Goal: Register for event/course

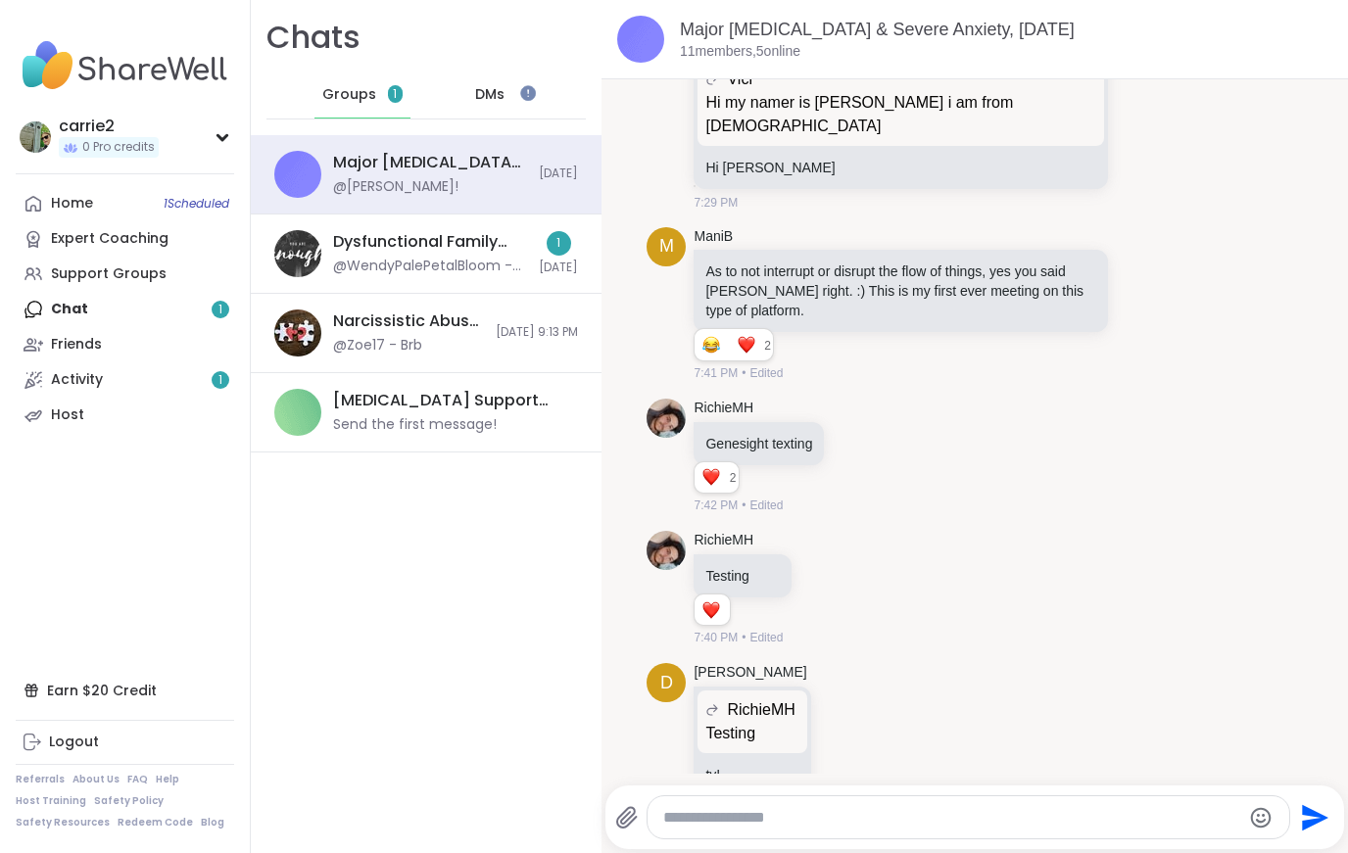
scroll to position [830, 0]
click at [47, 308] on div "Home 1 Scheduled Expert Coaching Support Groups Chat 1 Friends Activity 1 Host" at bounding box center [125, 309] width 218 height 247
click at [308, 236] on img at bounding box center [297, 253] width 47 height 47
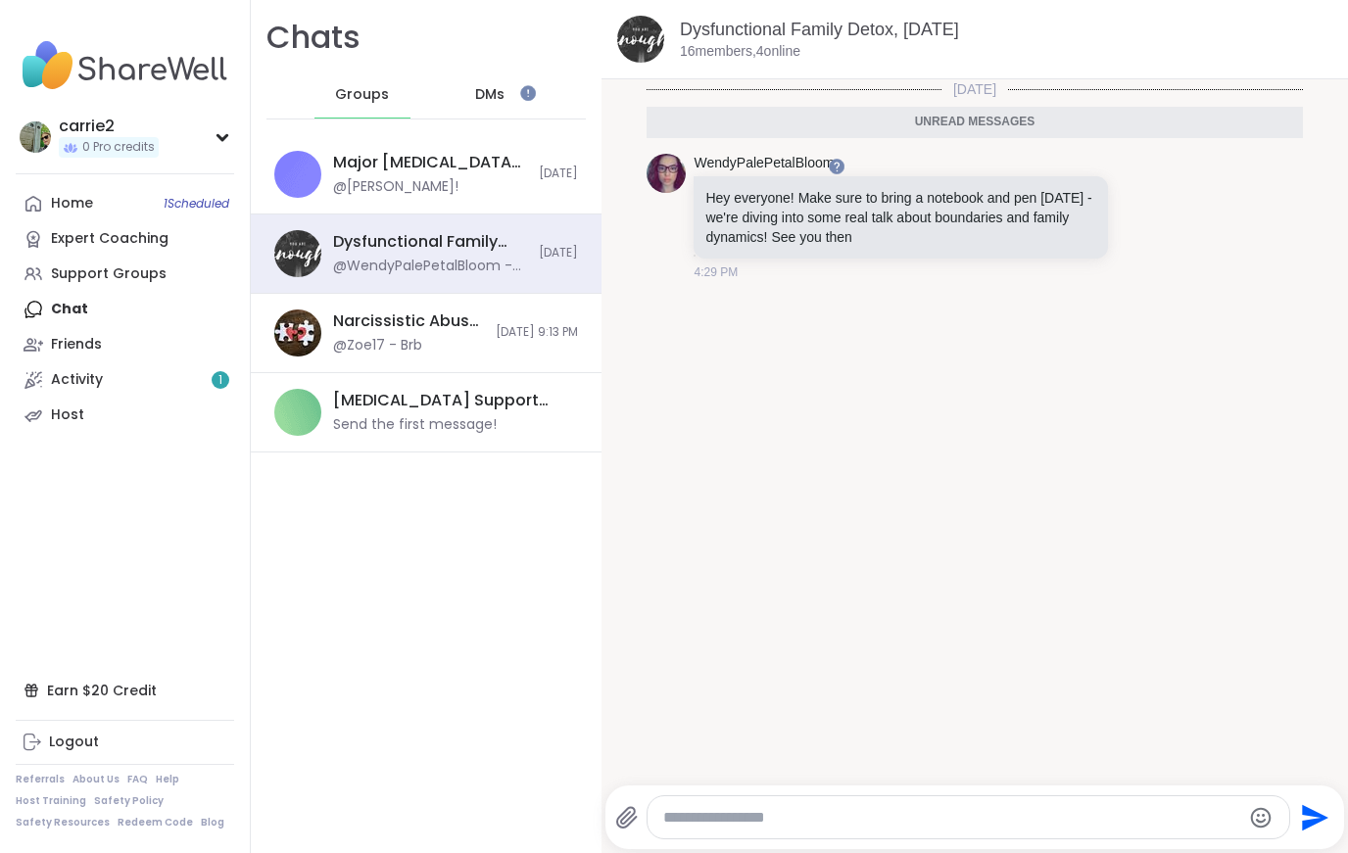
scroll to position [0, 0]
click at [87, 380] on div "Activity 1" at bounding box center [77, 380] width 52 height 20
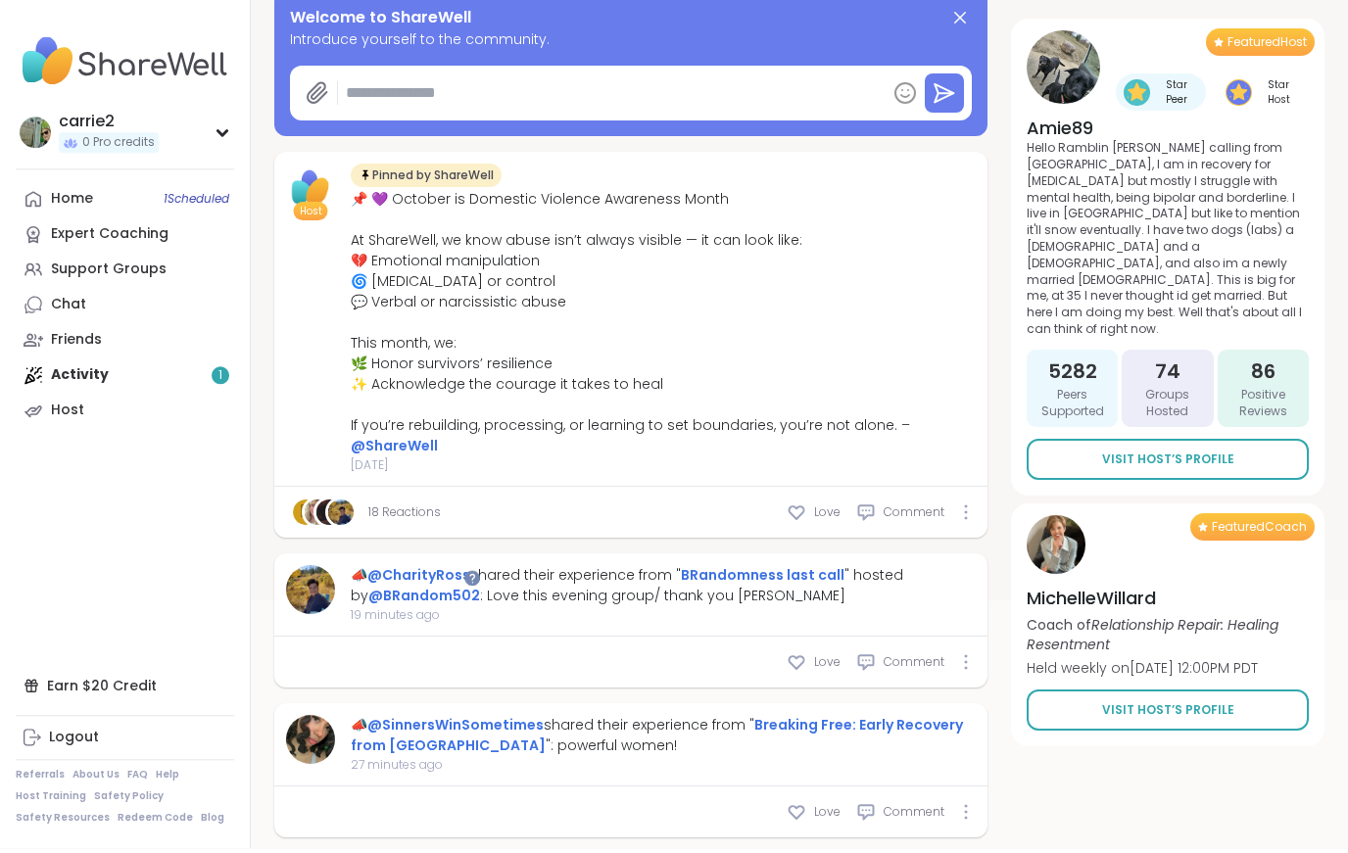
type textarea "*"
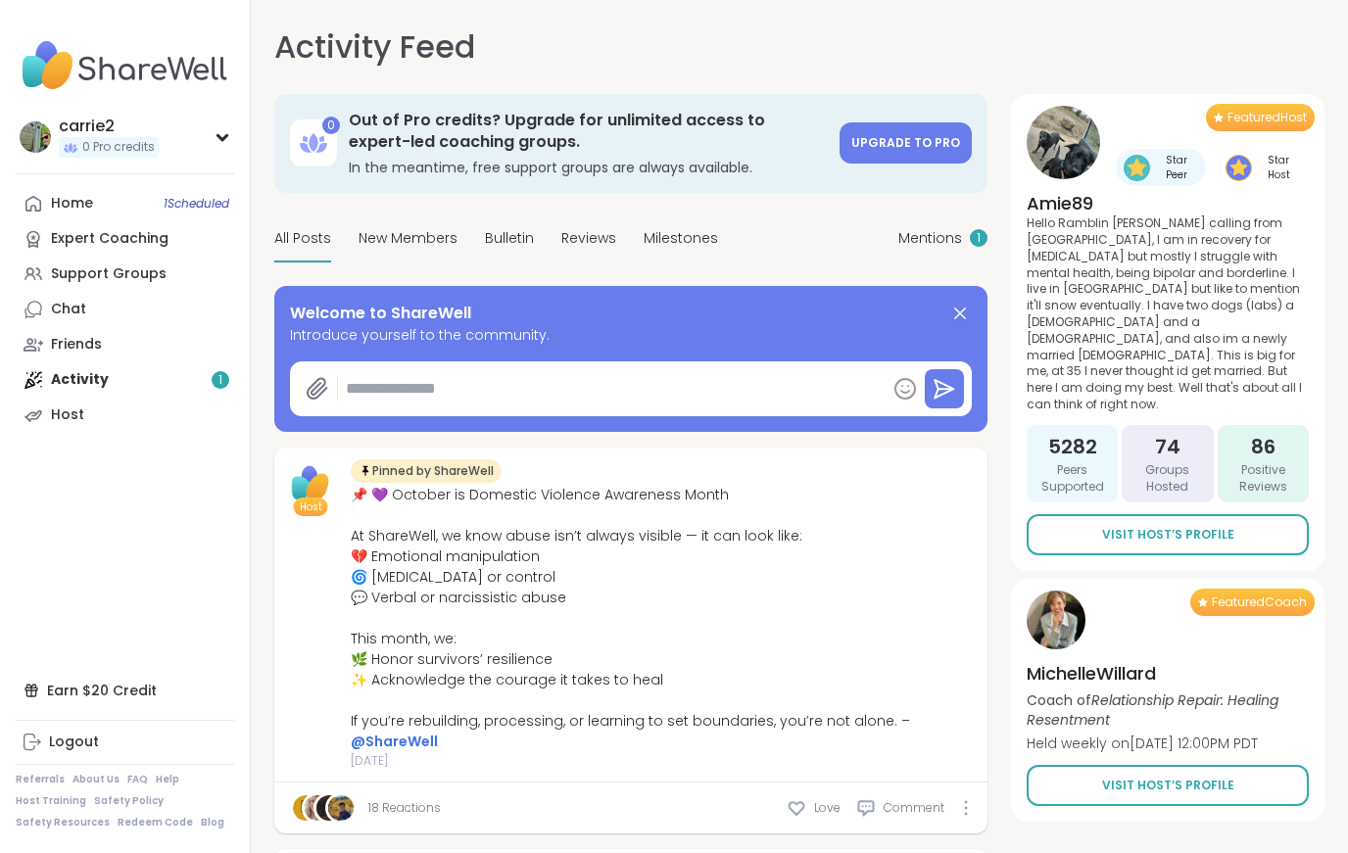
click at [944, 231] on span "Mentions" at bounding box center [930, 238] width 64 height 21
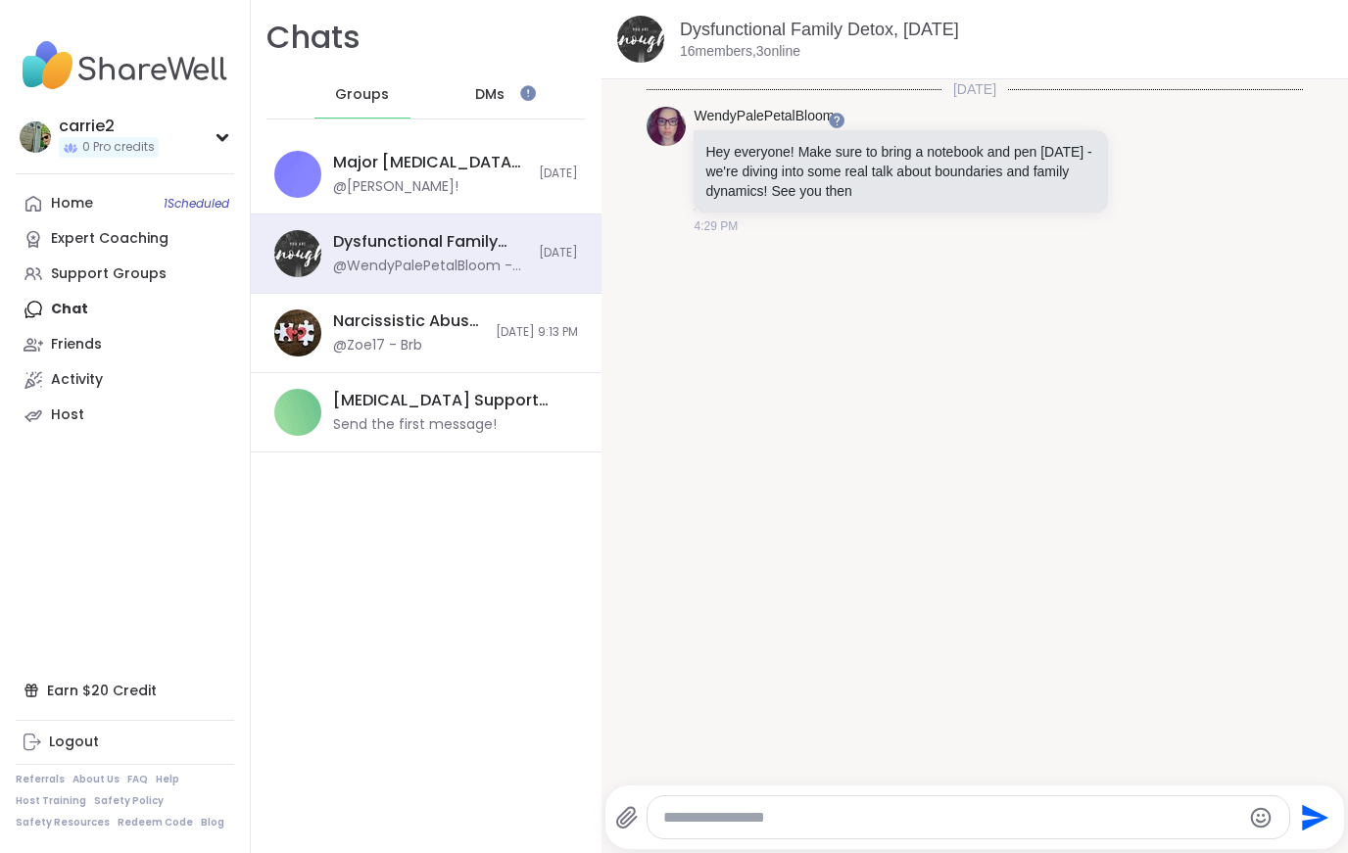
click at [324, 230] on div "Dysfunctional Family Detox, Oct 10 @WendyPalePetalBloom - Hey everyone! Make su…" at bounding box center [426, 254] width 351 height 79
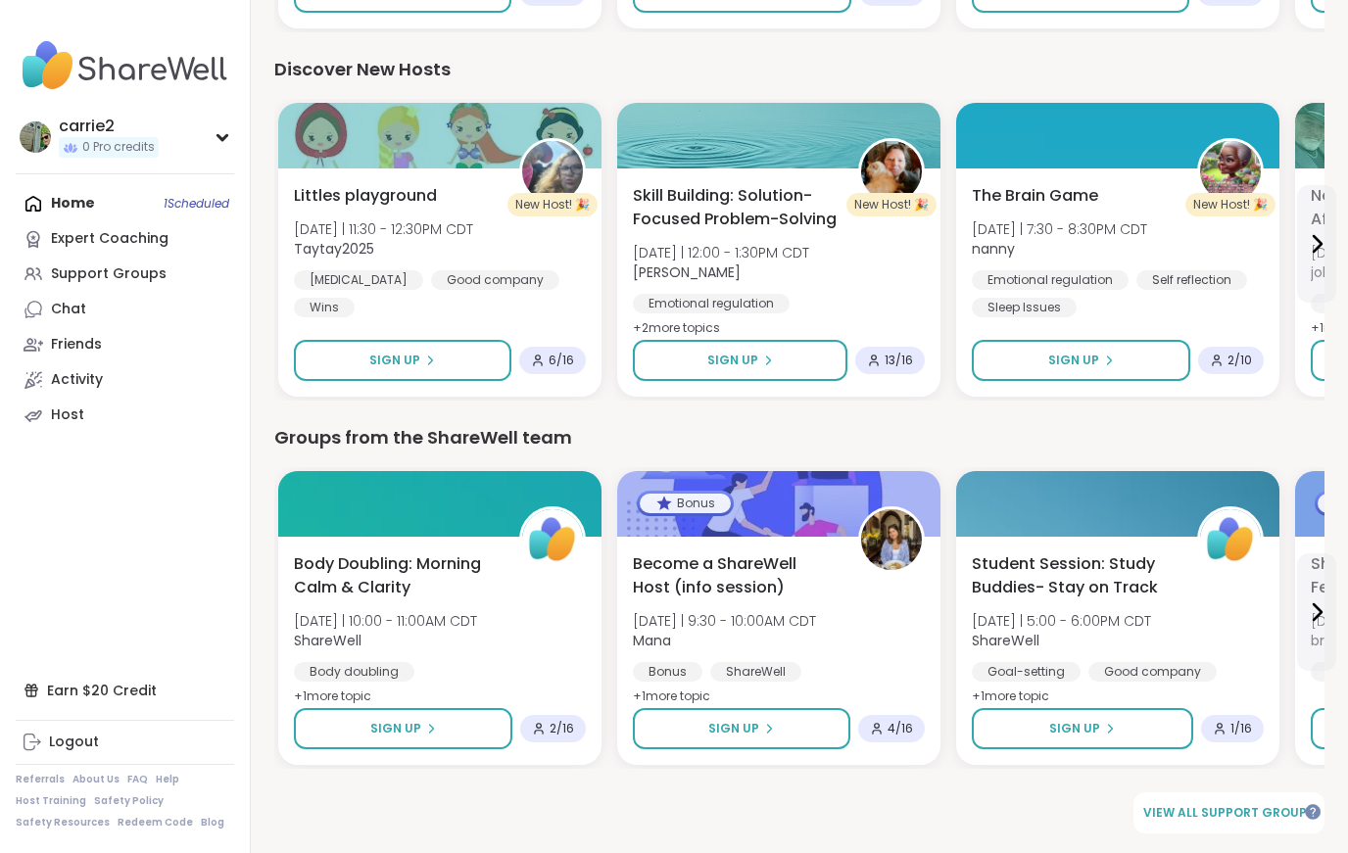
click at [1239, 815] on span "View all support groups" at bounding box center [1228, 813] width 171 height 18
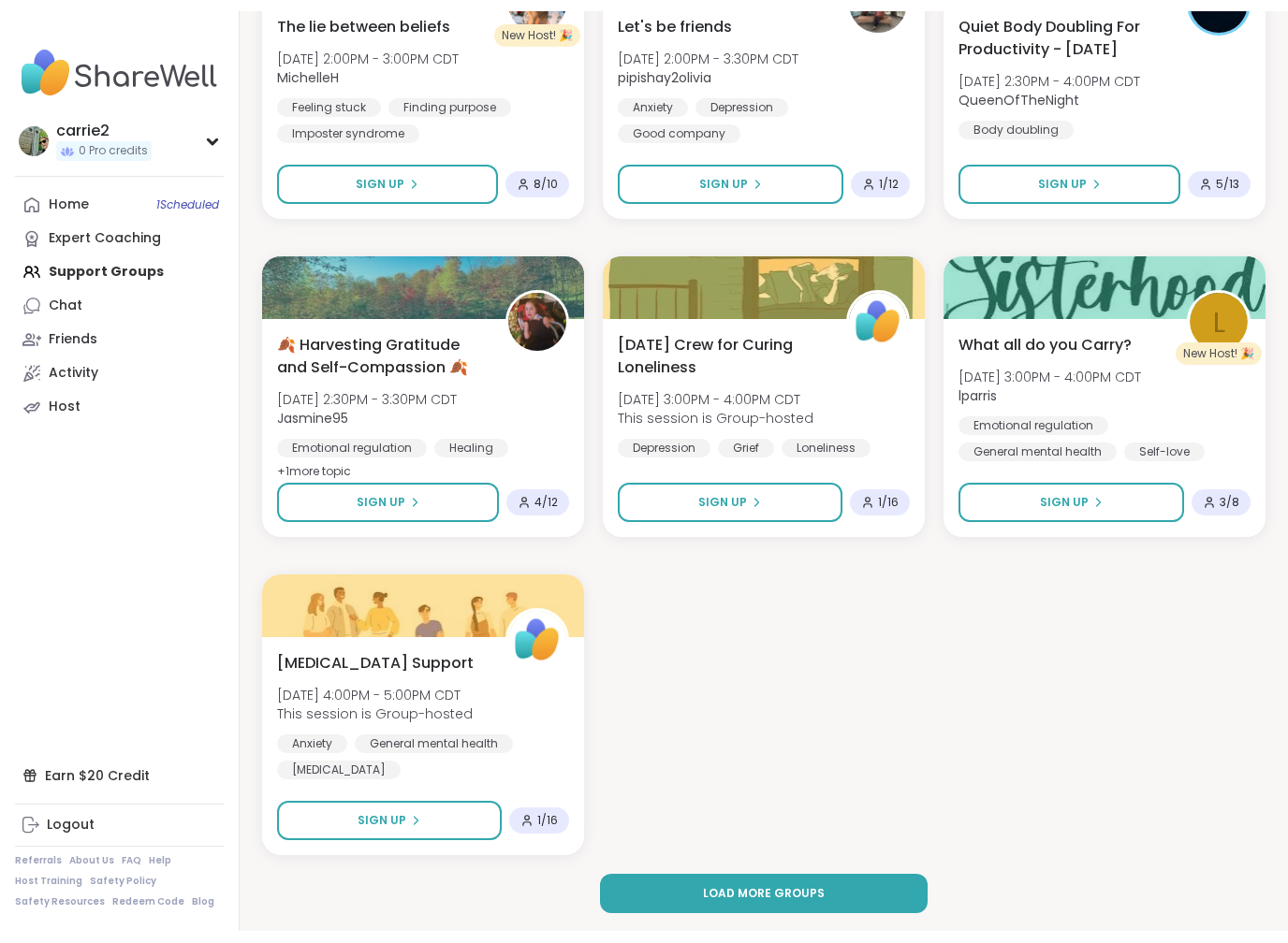
scroll to position [3154, 0]
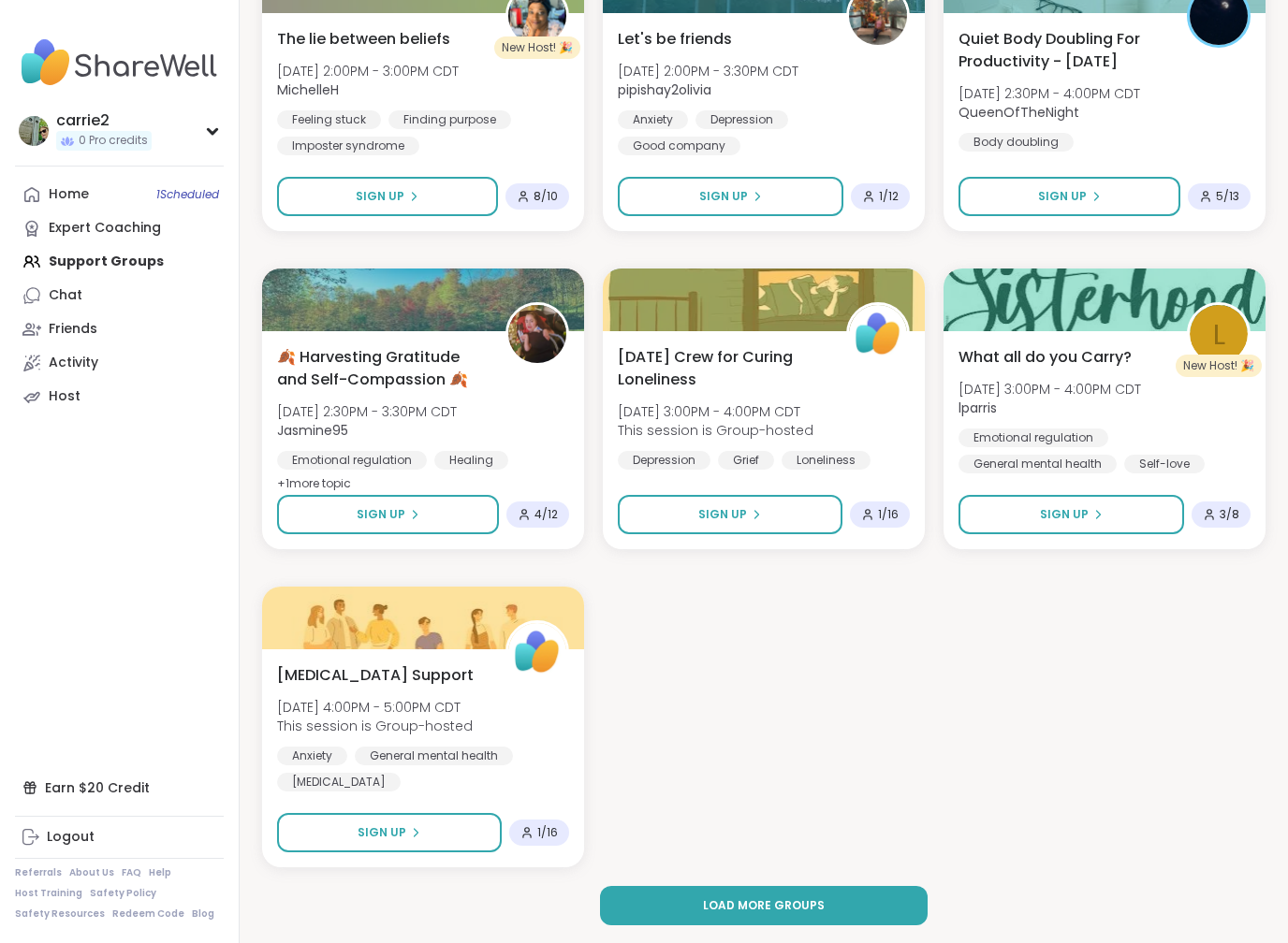
click at [850, 902] on button "Load more groups" at bounding box center [763, 906] width 327 height 39
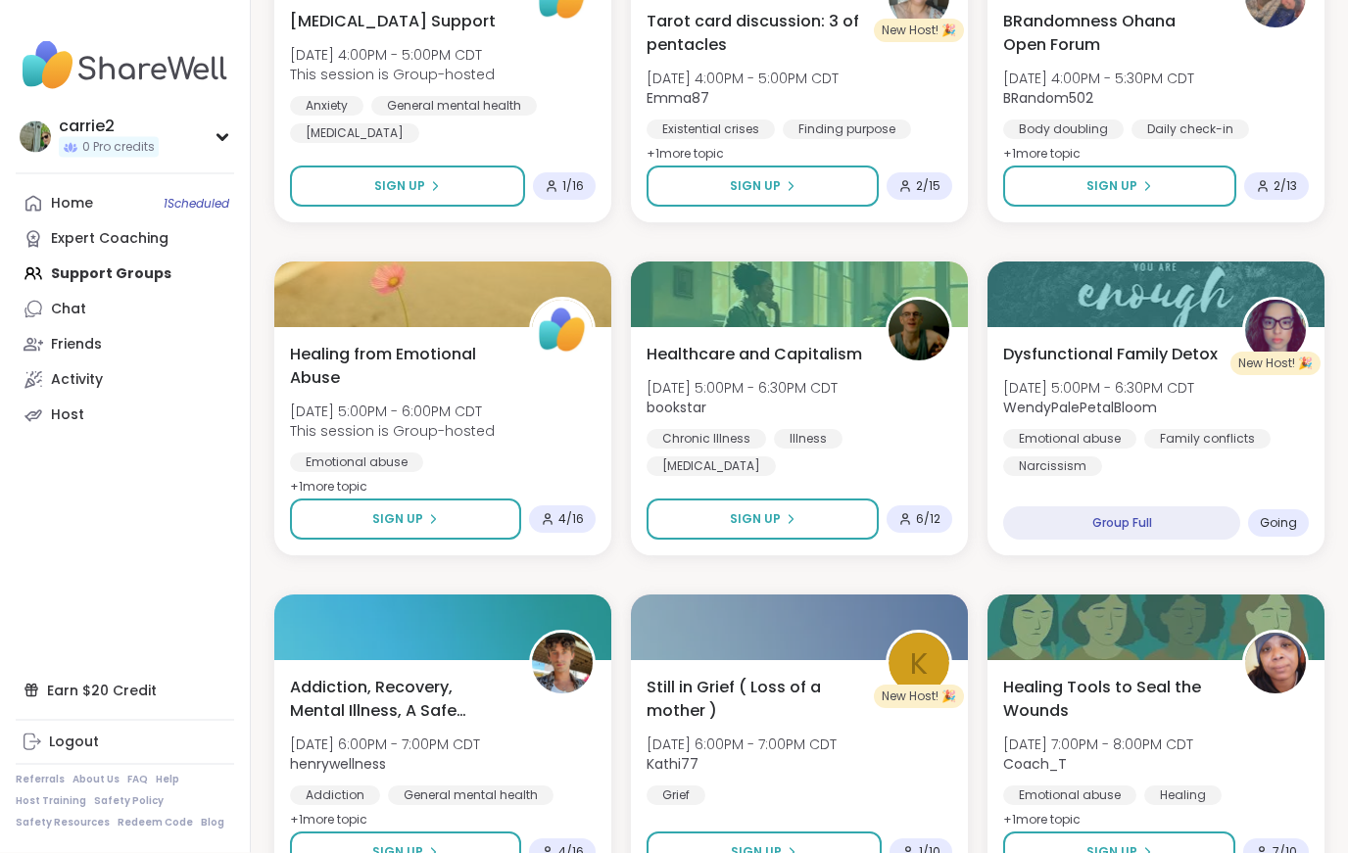
scroll to position [3986, 0]
click at [1297, 519] on span "Going" at bounding box center [1278, 523] width 37 height 16
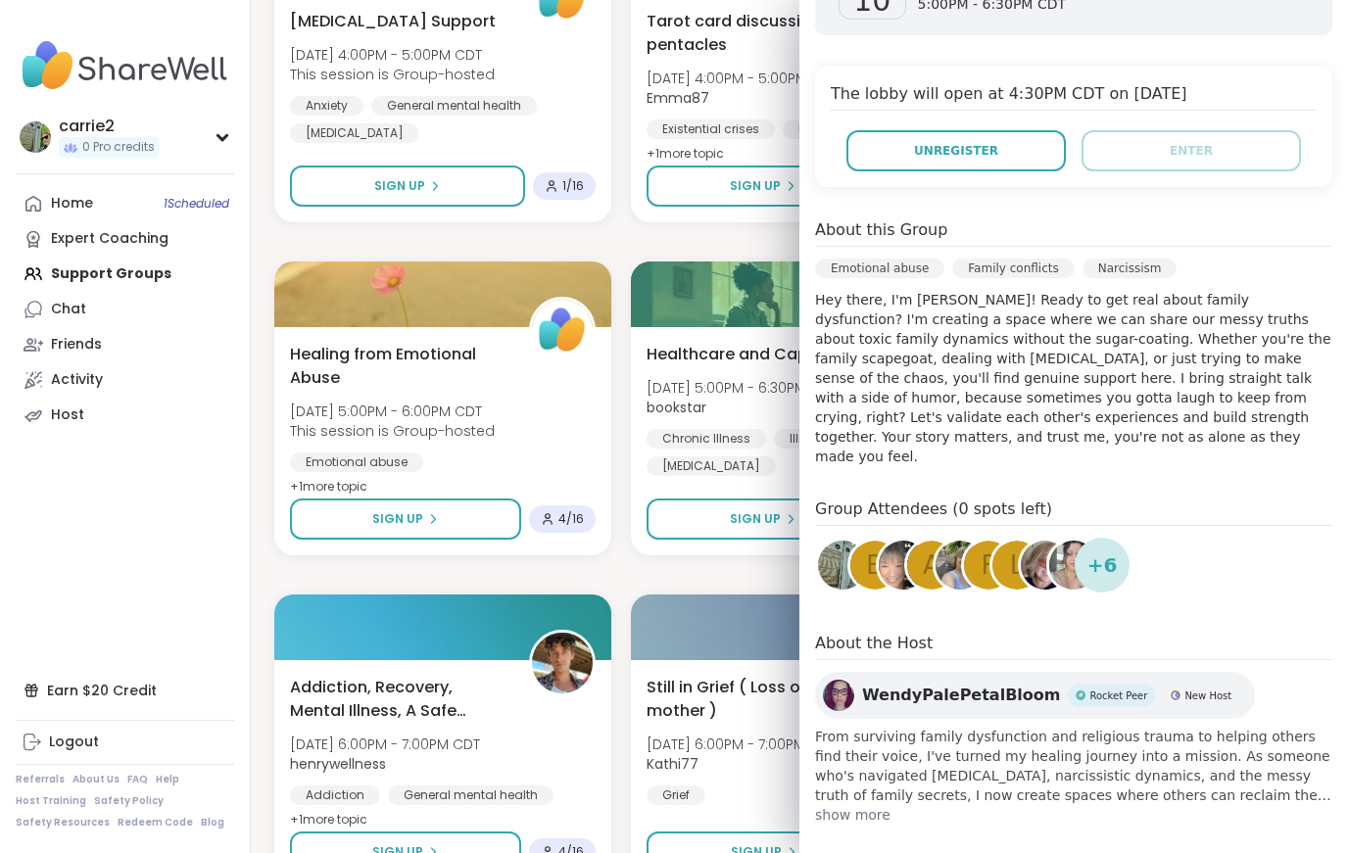
scroll to position [346, 0]
click at [100, 509] on nav "carrie2 0 Pro credits Profile Membership Settings Help Home 1 Scheduled Expert …" at bounding box center [125, 426] width 251 height 853
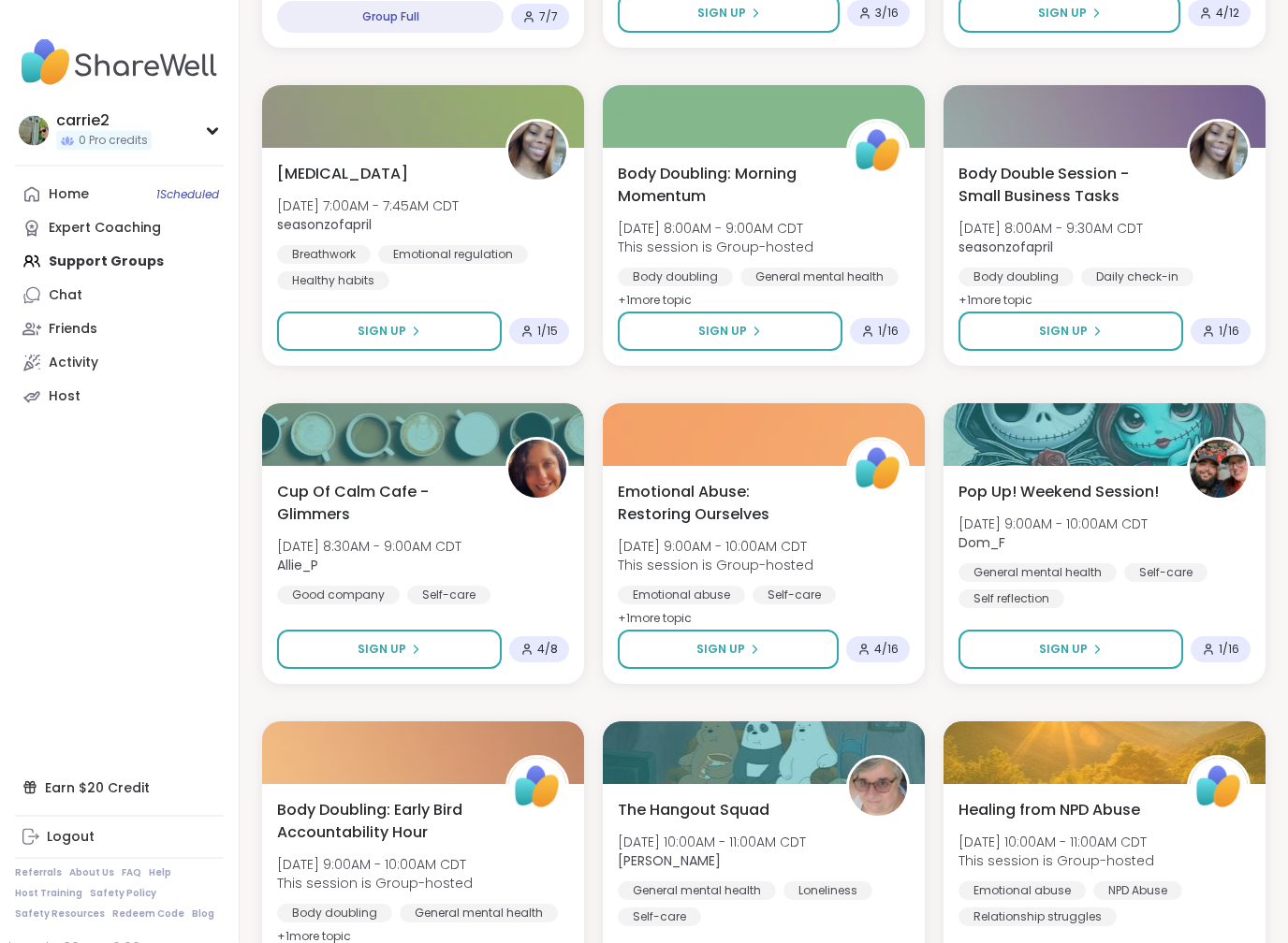
scroll to position [5564, 0]
click at [278, 510] on span "Cup Of Calm Cafe - Glimmers" at bounding box center [380, 503] width 207 height 45
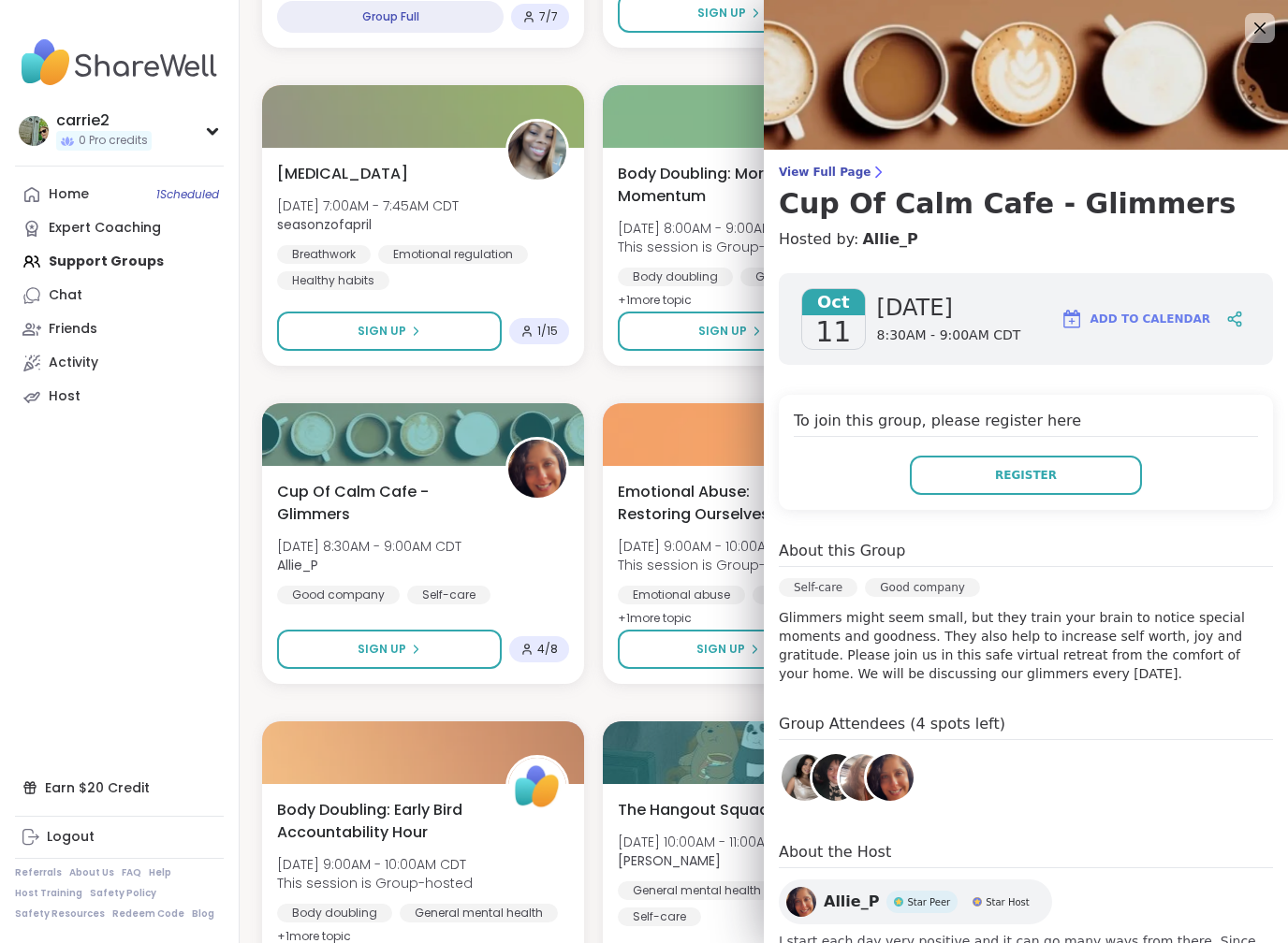
click at [177, 645] on nav "carrie2 0 Pro credits Profile Membership Settings Help Home 1 Scheduled Expert …" at bounding box center [119, 471] width 240 height 943
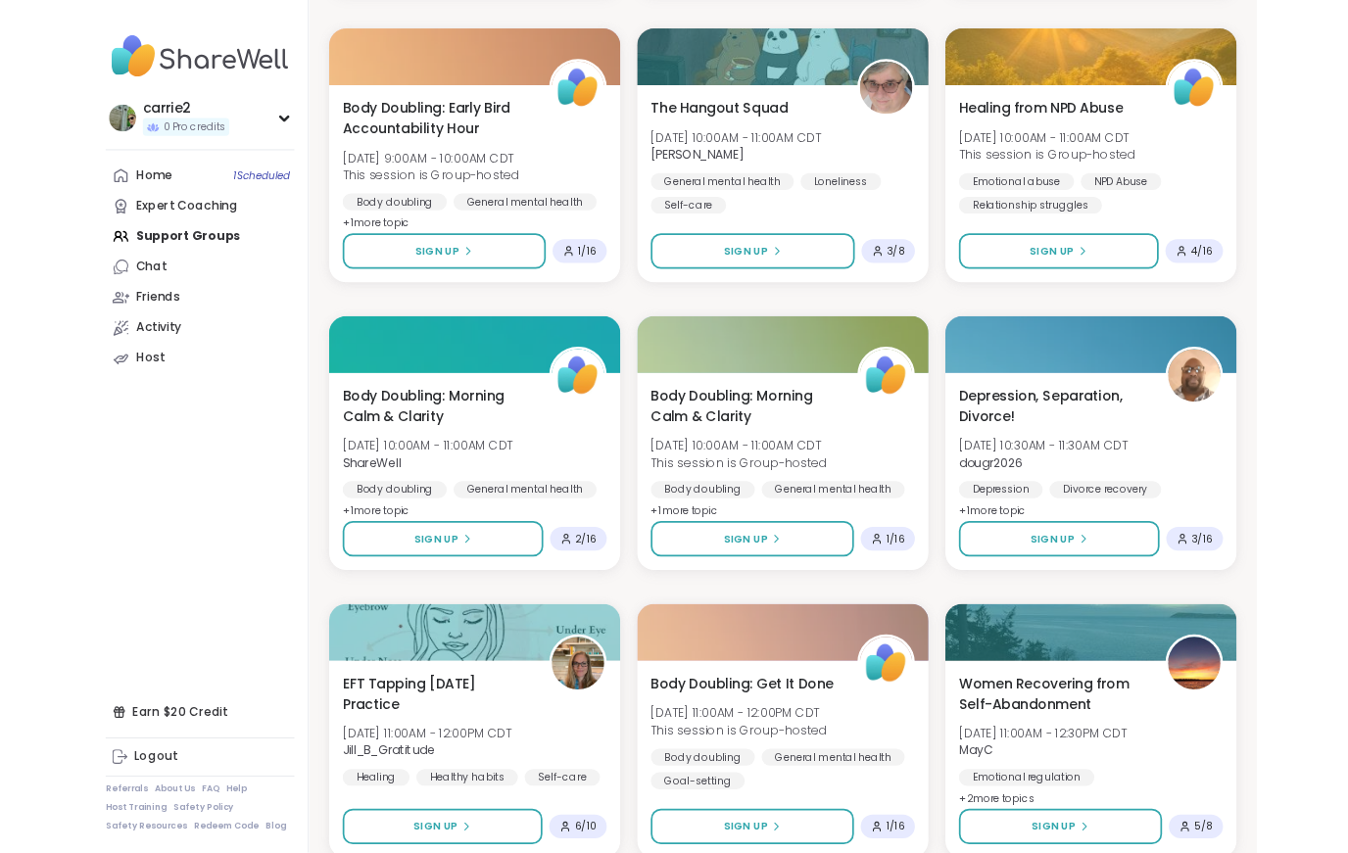
scroll to position [6546, 0]
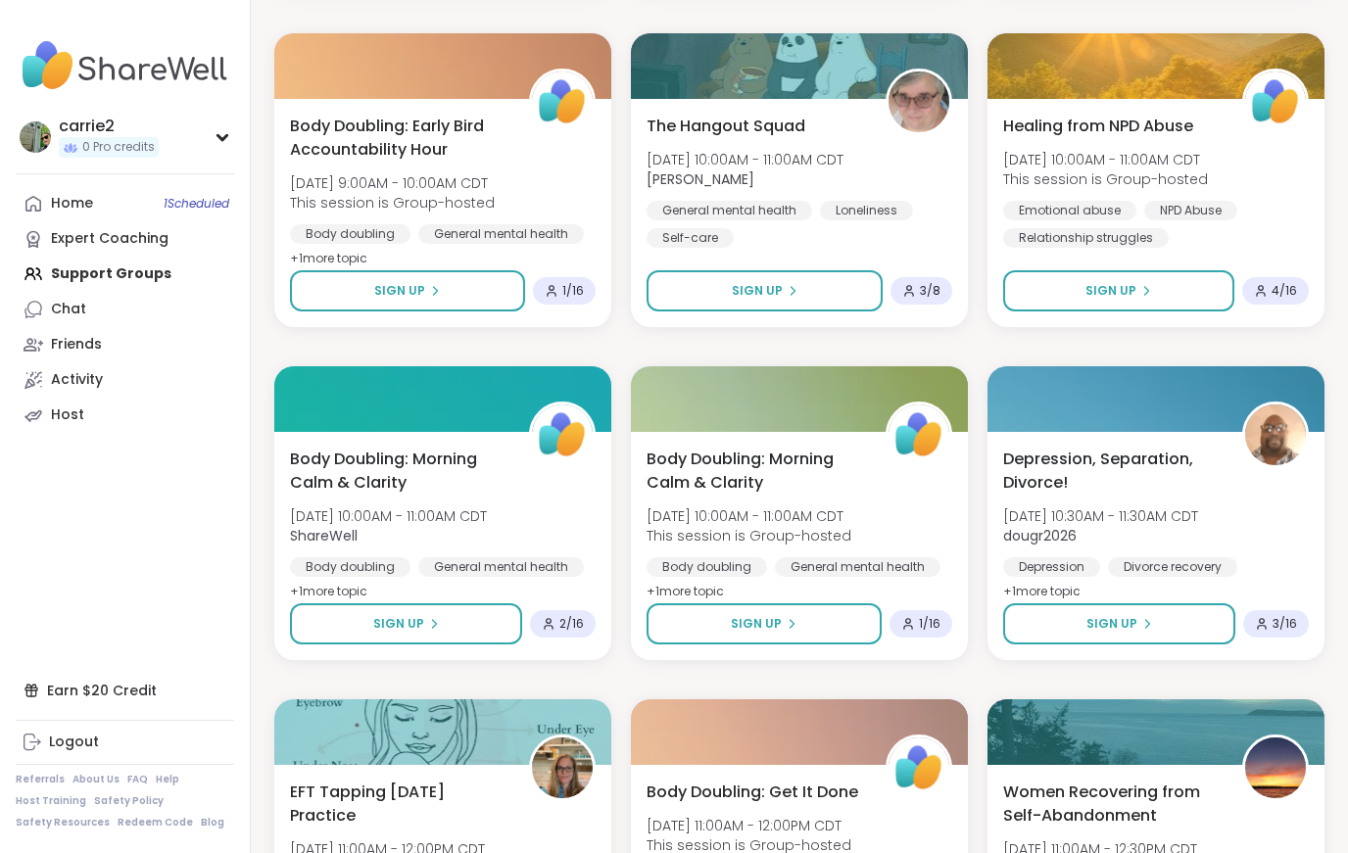
click at [1291, 288] on span "4 / 16" at bounding box center [1283, 291] width 25 height 16
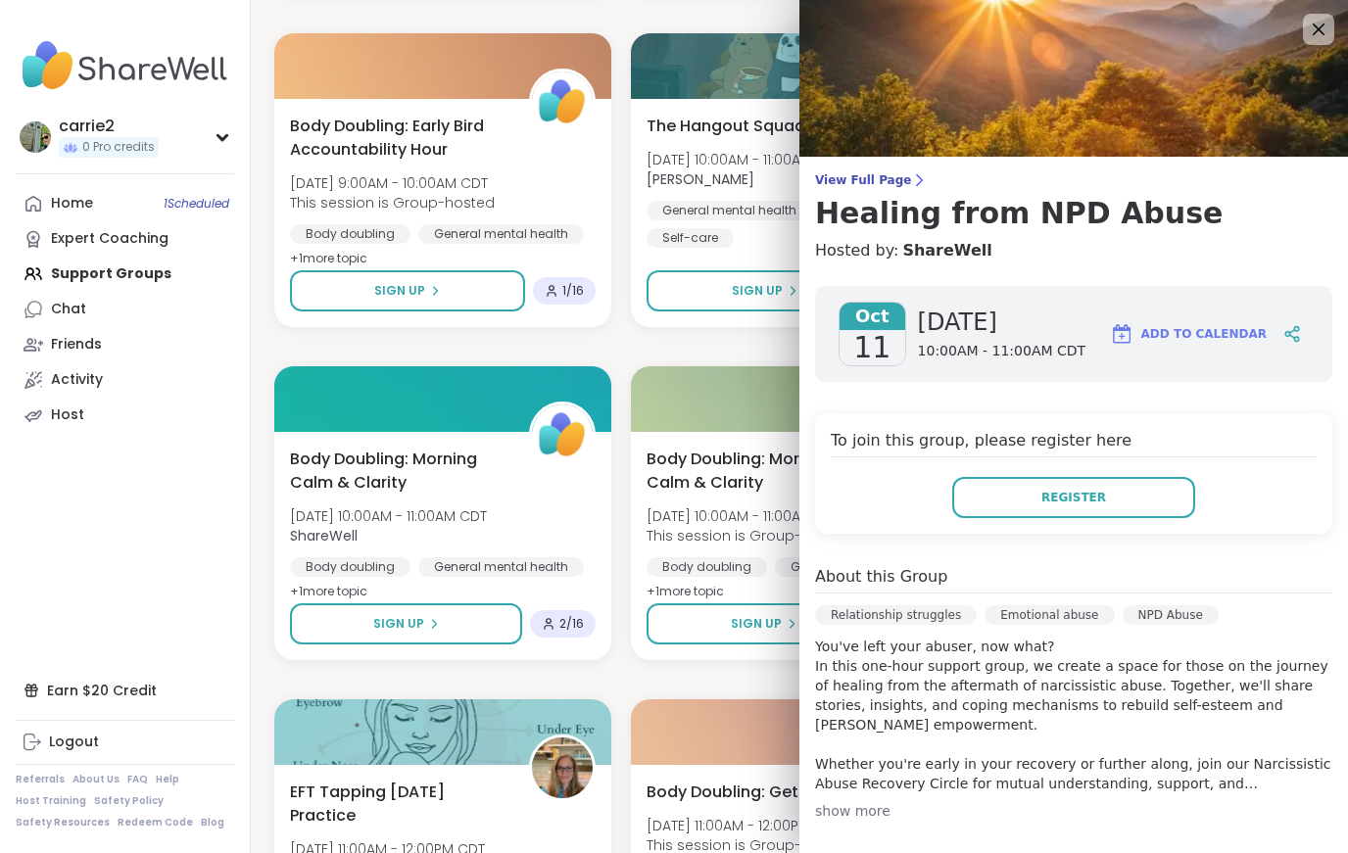
scroll to position [0, 0]
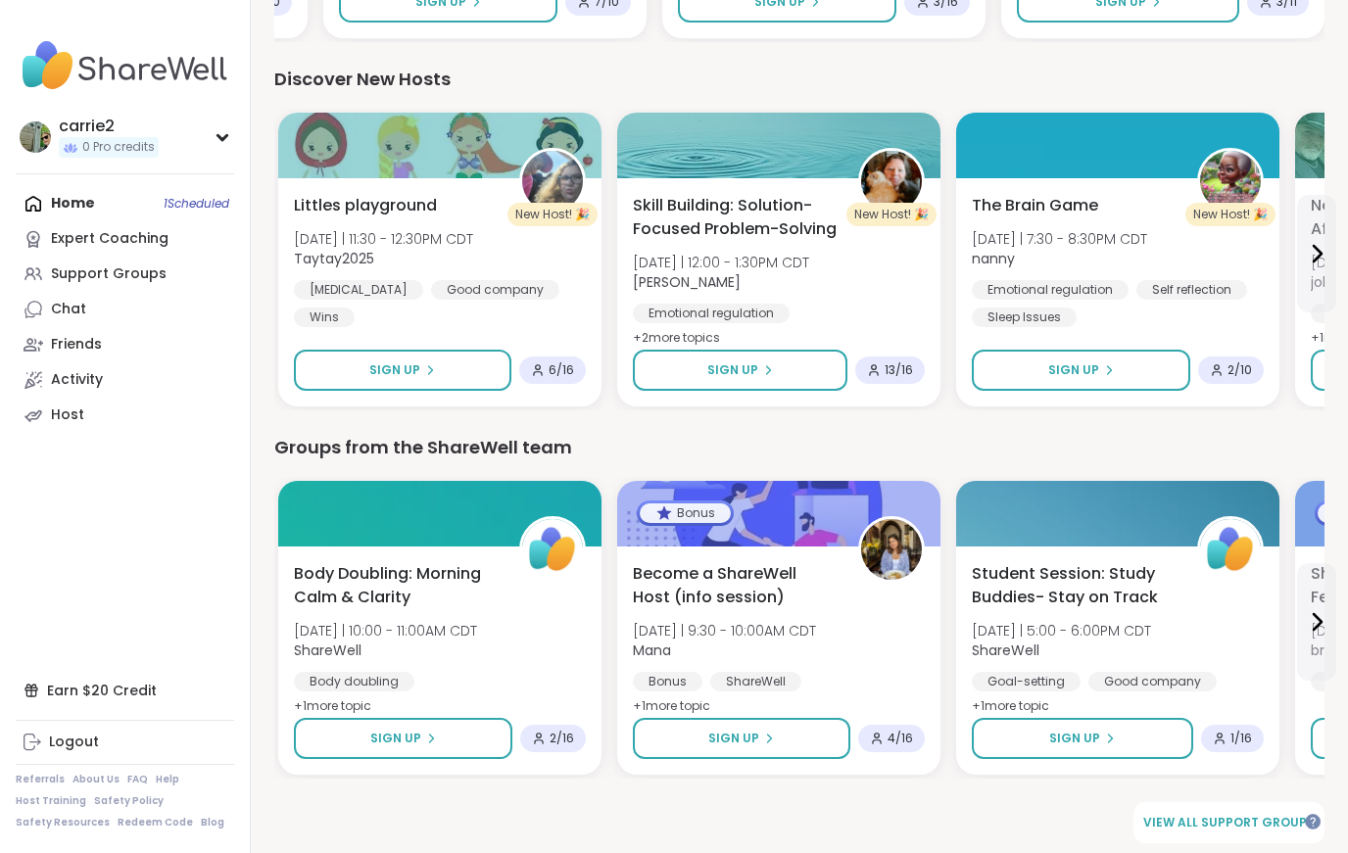
scroll to position [2441, 0]
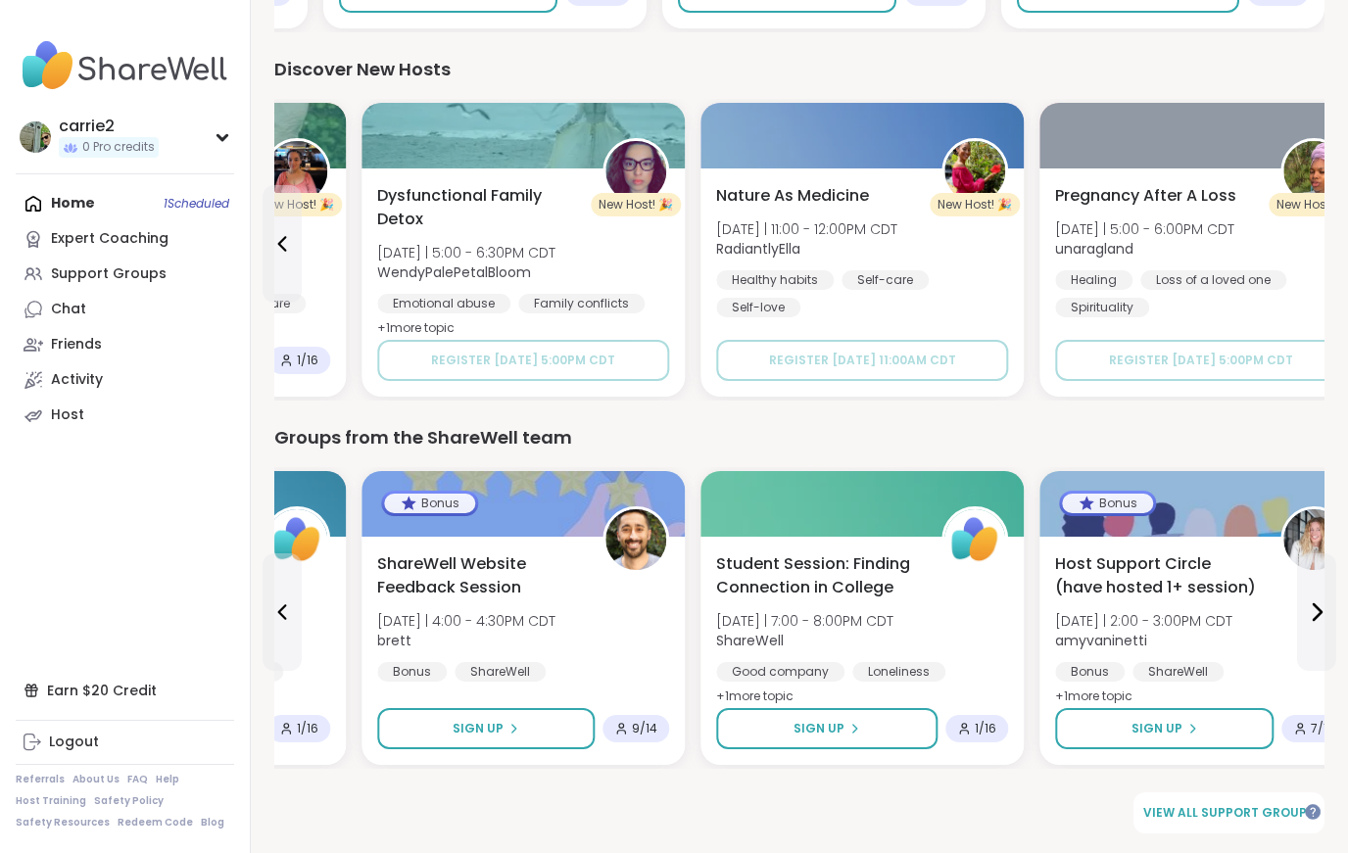
click at [510, 276] on b "WendyPalePetalBloom" at bounding box center [454, 272] width 154 height 20
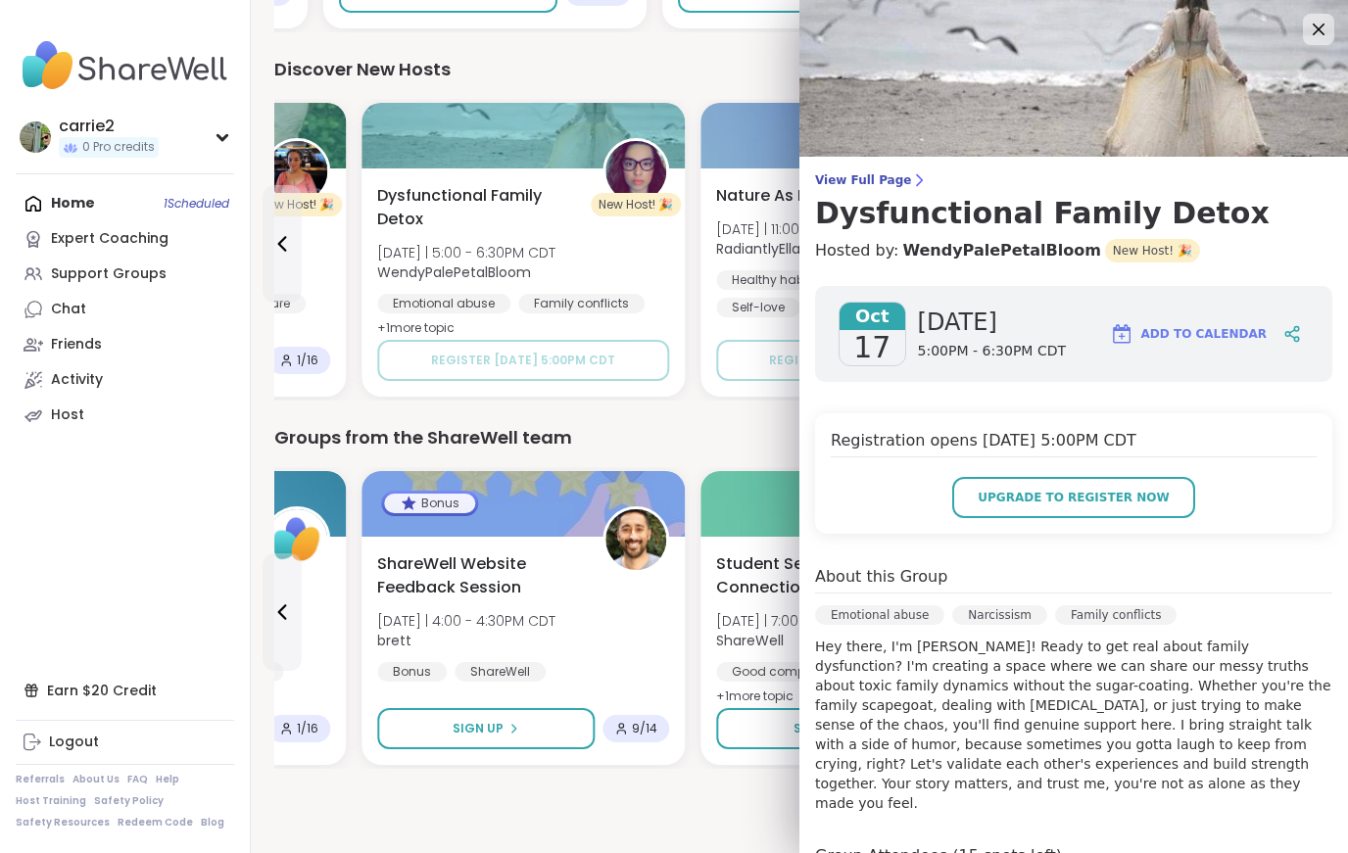
scroll to position [0, 0]
click at [1321, 32] on icon at bounding box center [1318, 30] width 12 height 12
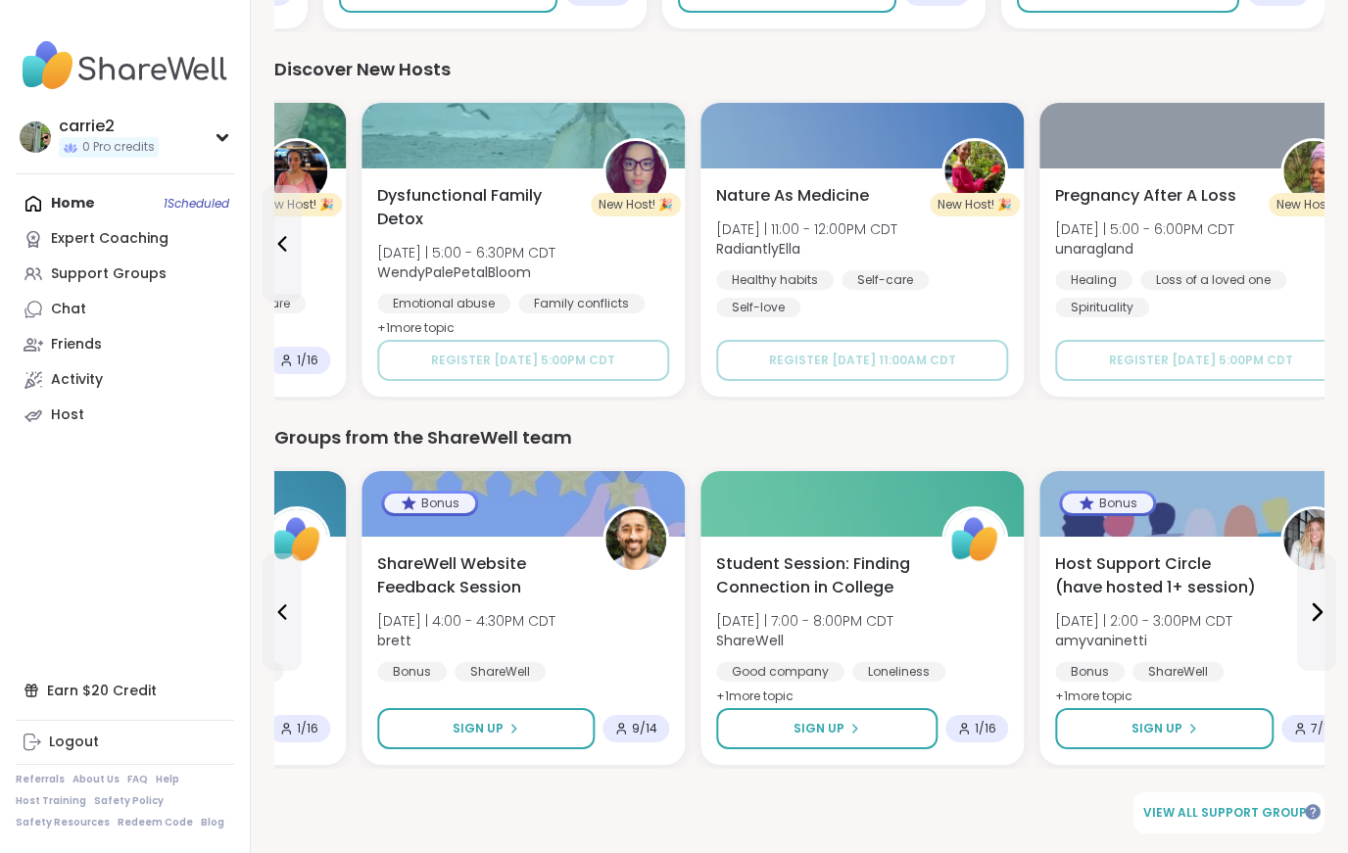
click at [572, 282] on div "Dysfunctional Family Detox [DATE] | 5:00 - 6:30PM CDT WendyPalePetalBloom Emoti…" at bounding box center [523, 262] width 292 height 157
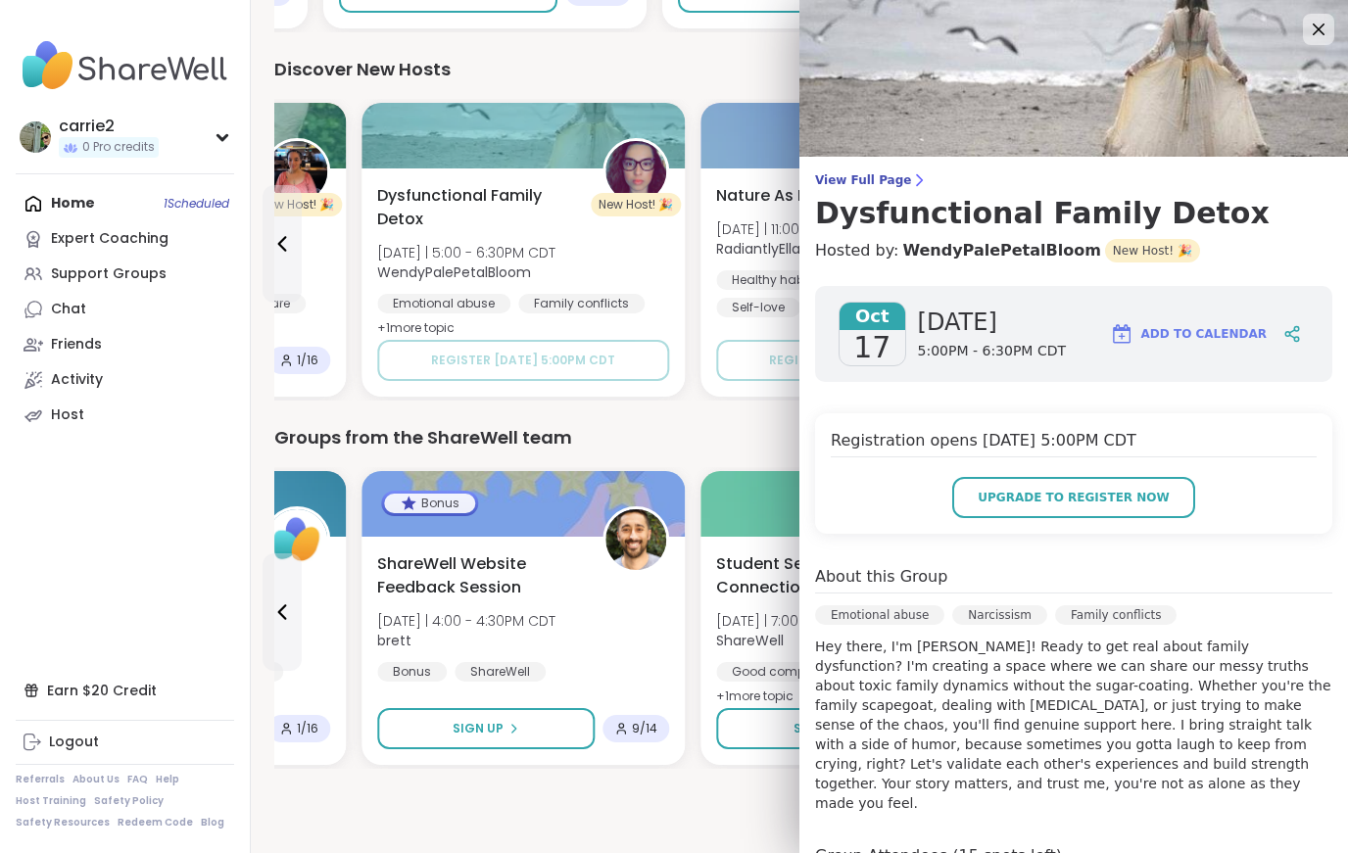
click at [656, 427] on div "Groups from the ShareWell team" at bounding box center [799, 437] width 1050 height 27
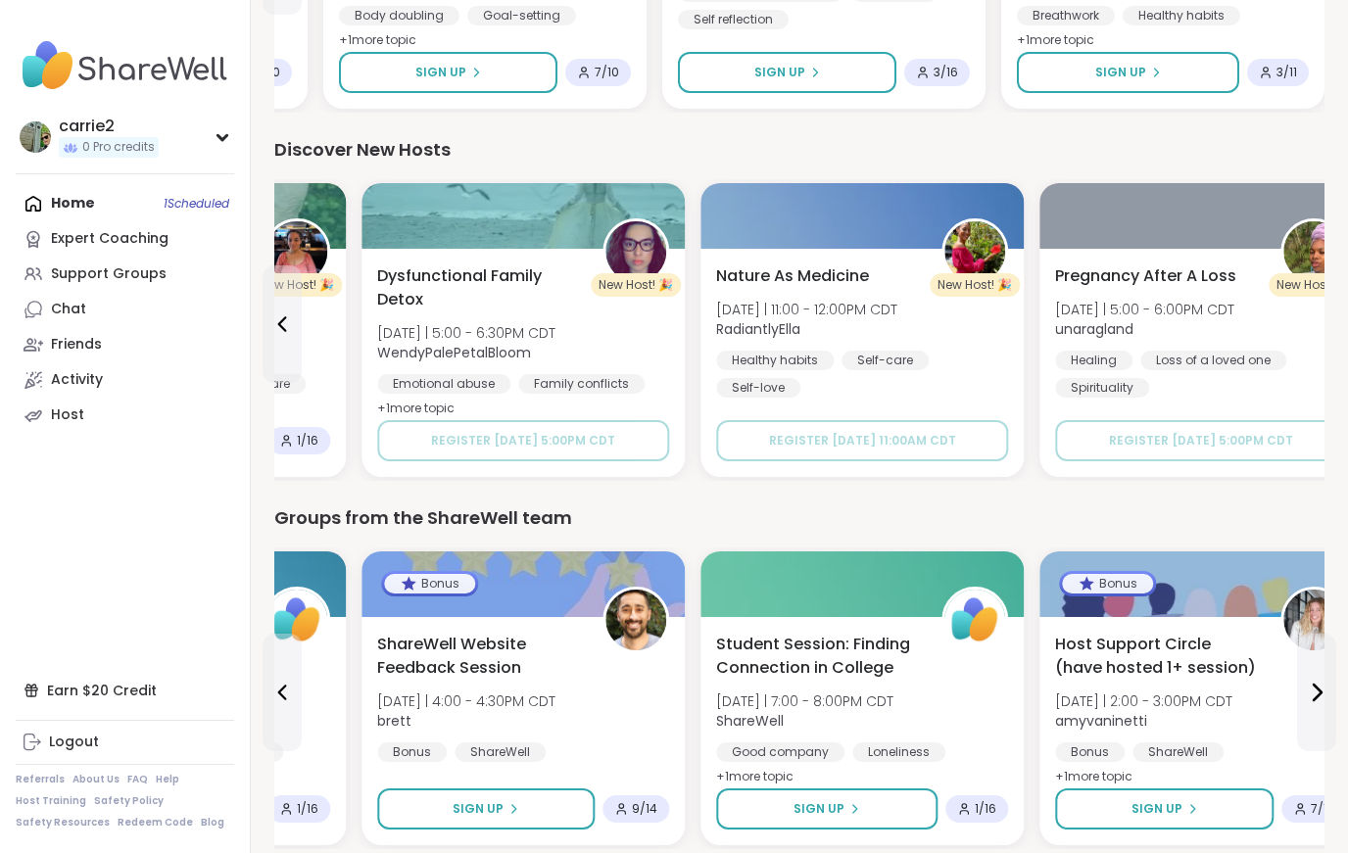
scroll to position [2357, 0]
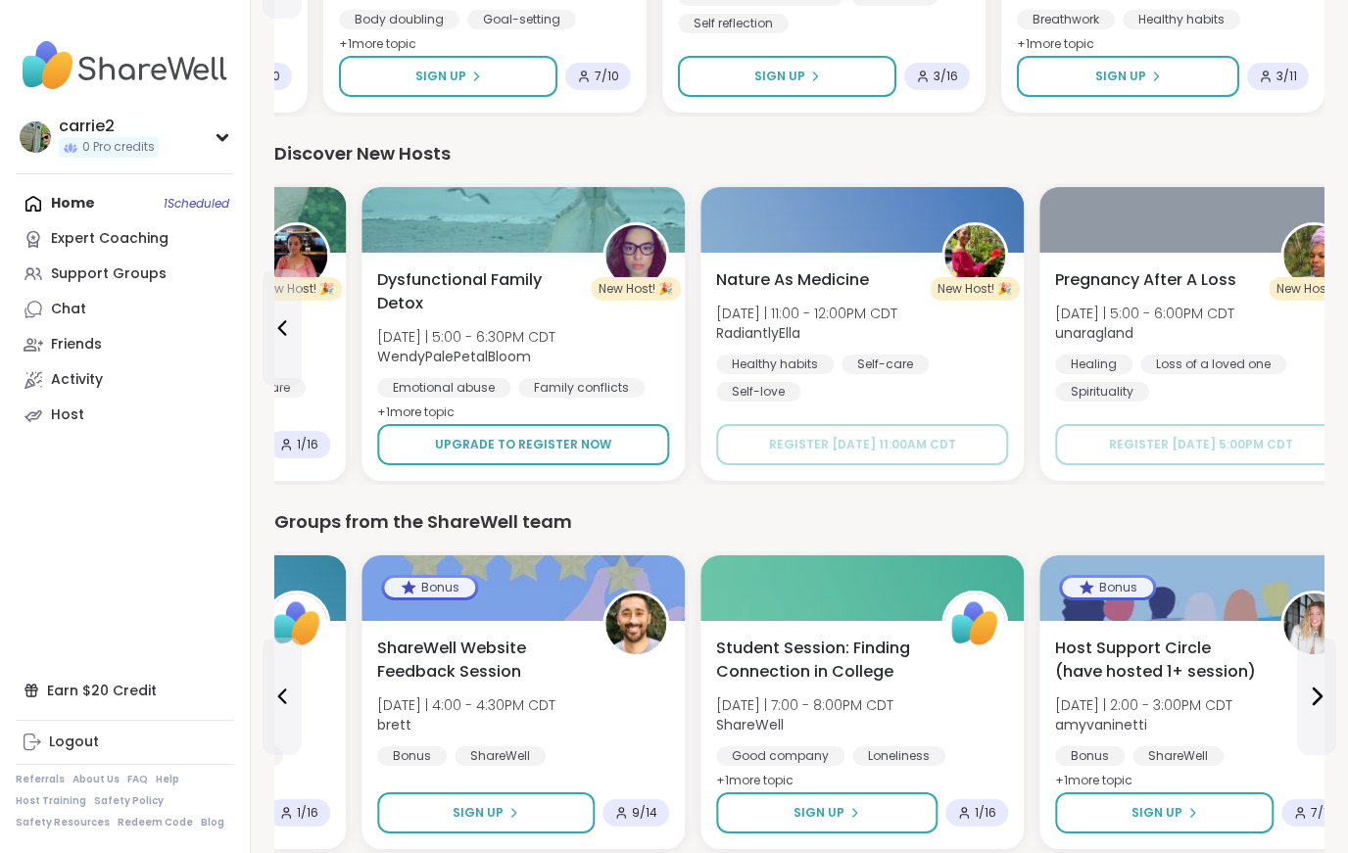
click at [634, 446] on button "Upgrade to register now" at bounding box center [523, 444] width 292 height 41
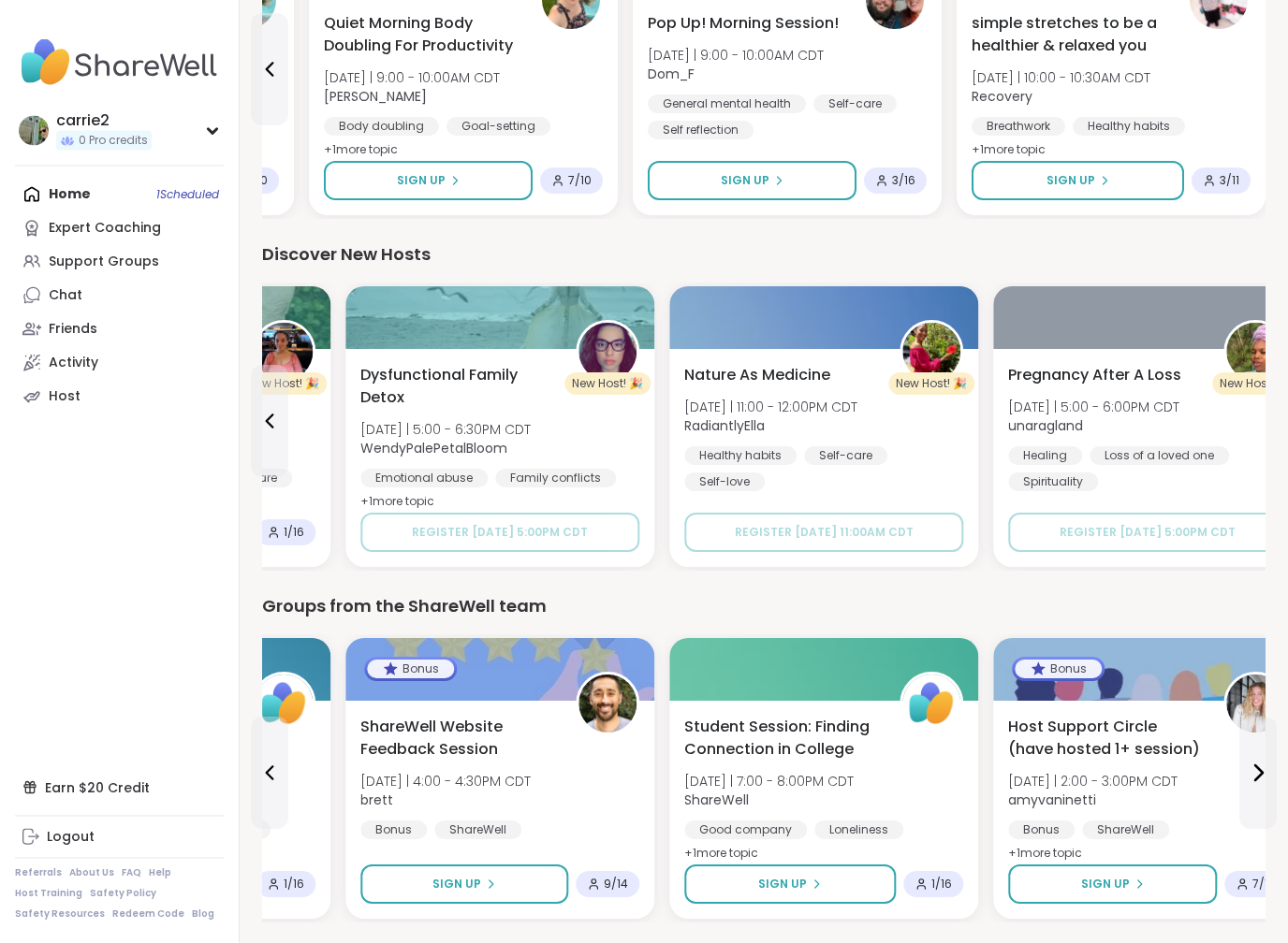
scroll to position [2145, 0]
click at [587, 421] on div "Dysfunctional Family Detox [DATE] | 5:00 - 6:30PM CDT WendyPalePetalBloom Emoti…" at bounding box center [500, 438] width 279 height 150
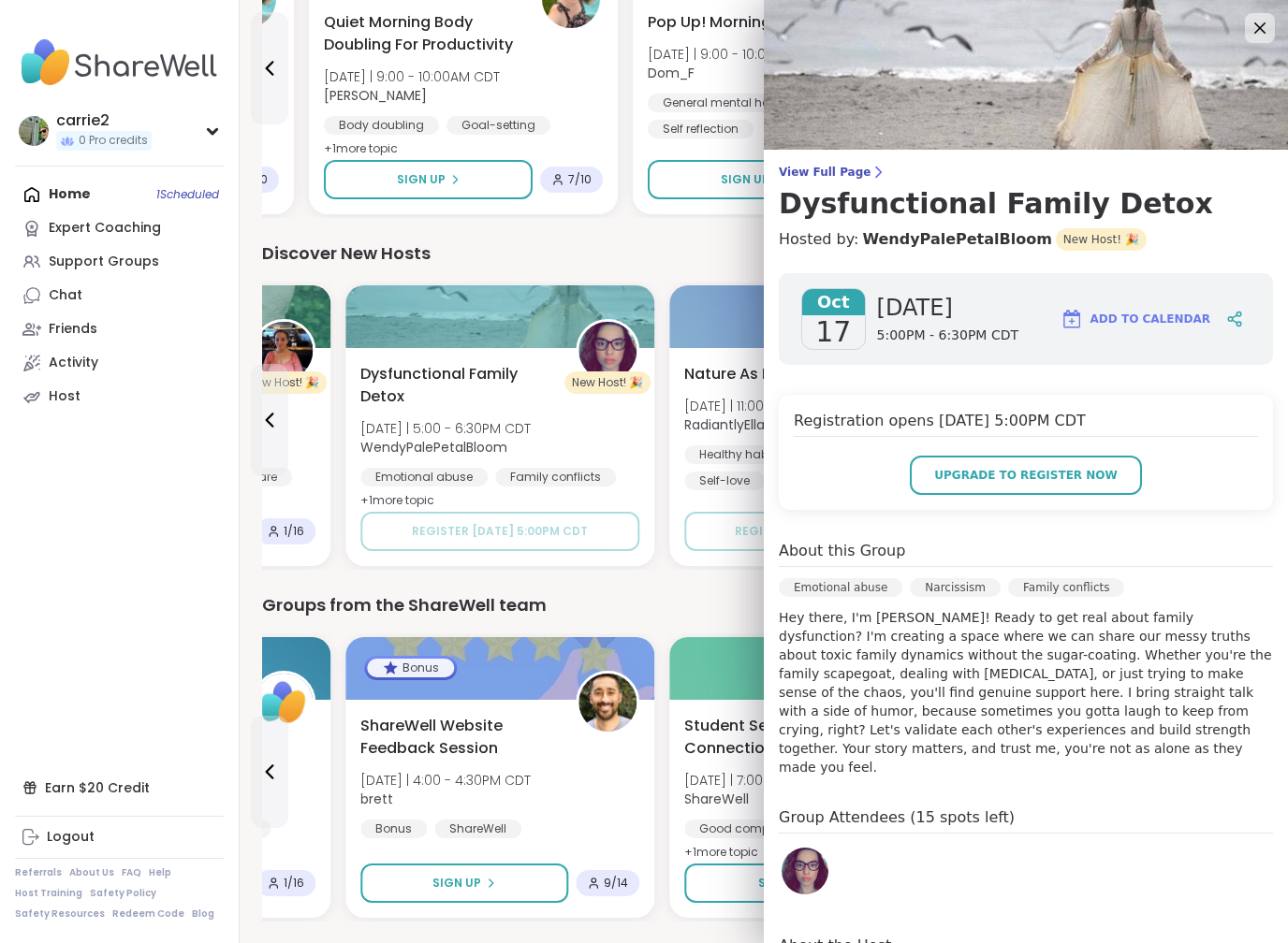
scroll to position [0, 0]
click at [1261, 32] on icon at bounding box center [1260, 29] width 23 height 23
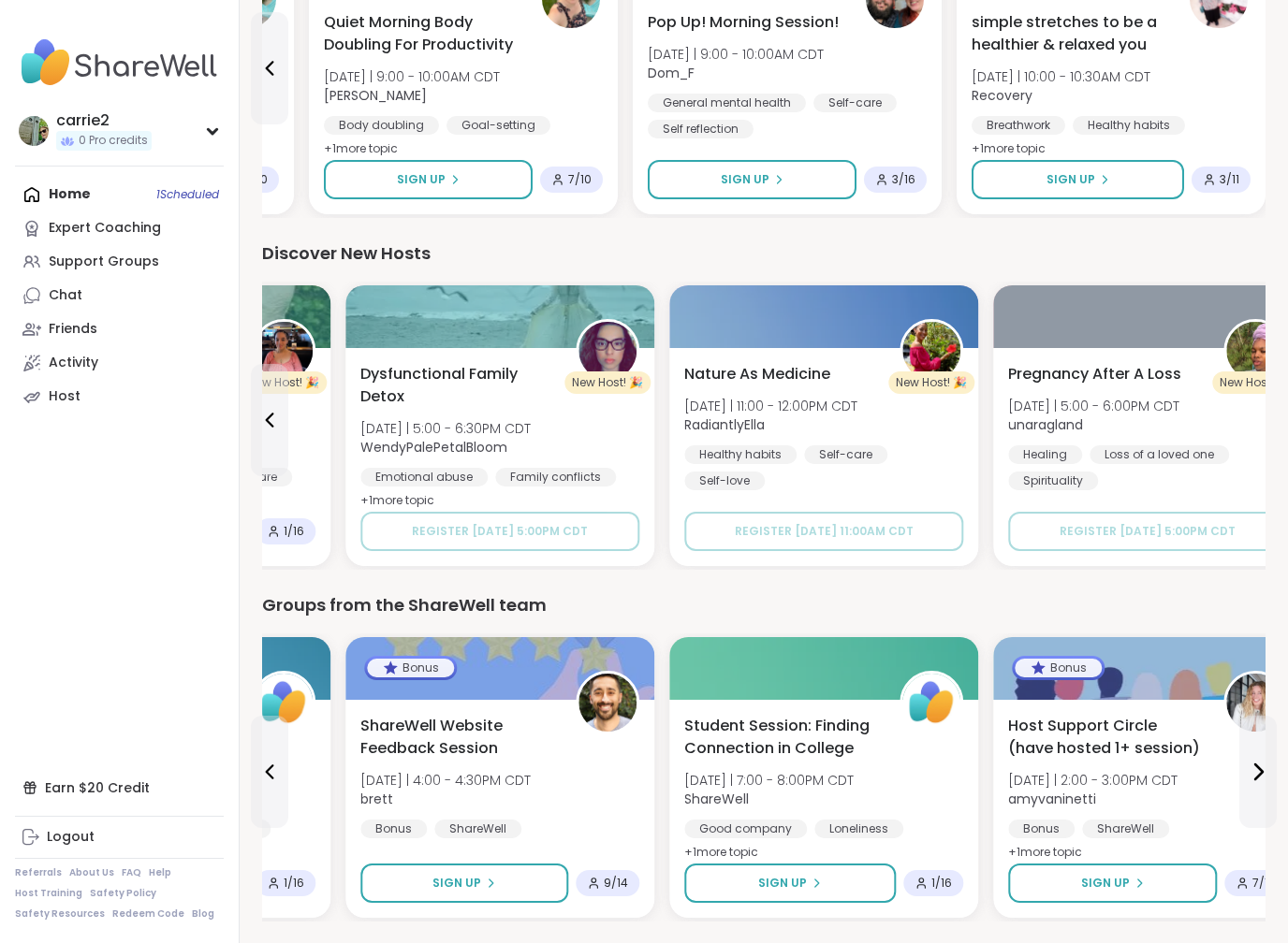
click at [55, 199] on div "Home 1 Scheduled Expert Coaching Support Groups Chat Friends Activity Host" at bounding box center [119, 295] width 208 height 236
click at [67, 197] on div "Home 1 Scheduled Expert Coaching Support Groups Chat Friends Activity Host" at bounding box center [119, 295] width 208 height 236
click at [166, 187] on div "Home 1 Scheduled Expert Coaching Support Groups Chat Friends Activity Host" at bounding box center [119, 295] width 208 height 236
click at [167, 194] on div "Home 1 Scheduled Expert Coaching Support Groups Chat Friends Activity Host" at bounding box center [119, 295] width 208 height 236
click at [50, 199] on div "Home 1 Scheduled Expert Coaching Support Groups Chat Friends Activity Host" at bounding box center [119, 295] width 208 height 236
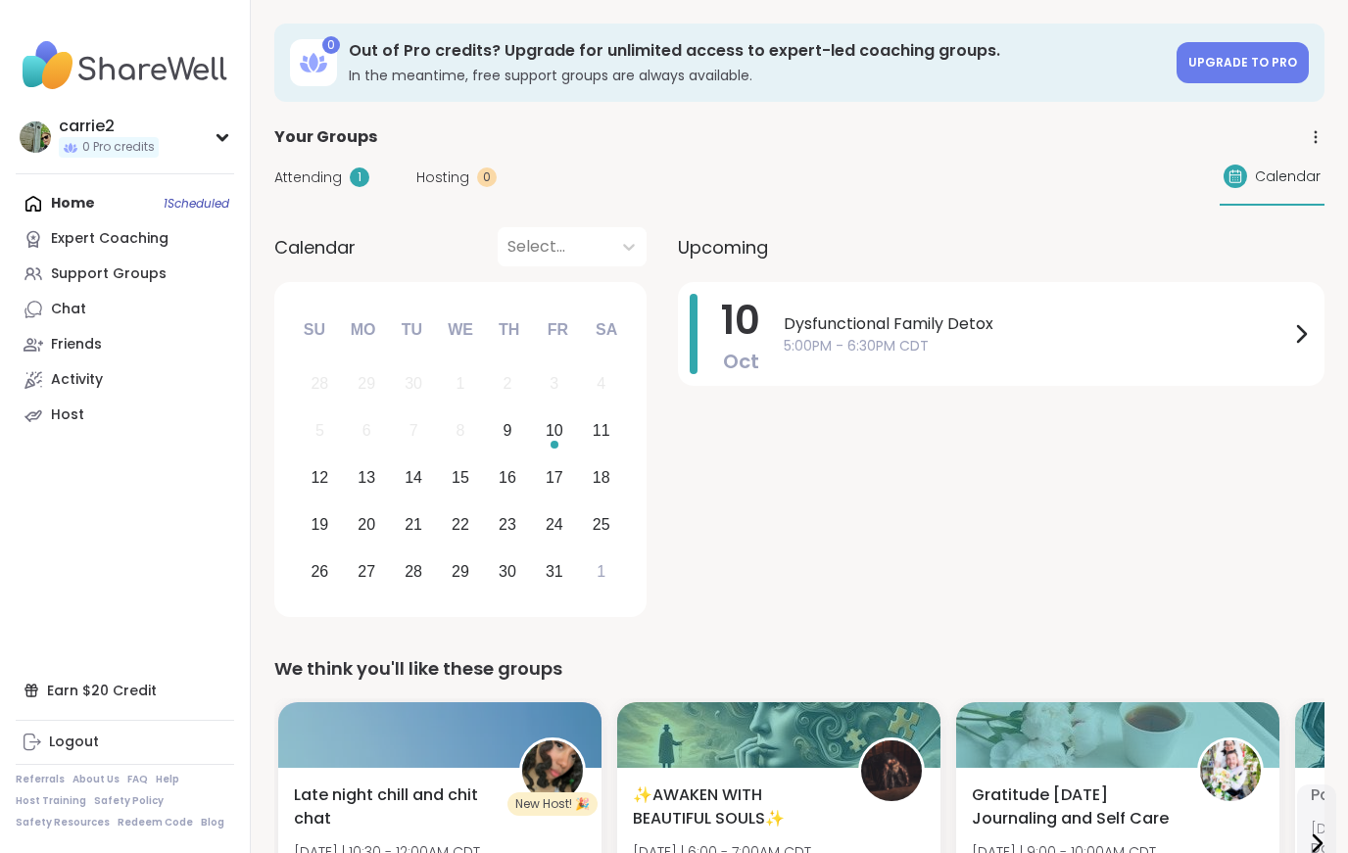
click at [1302, 330] on icon at bounding box center [1302, 334] width 8 height 16
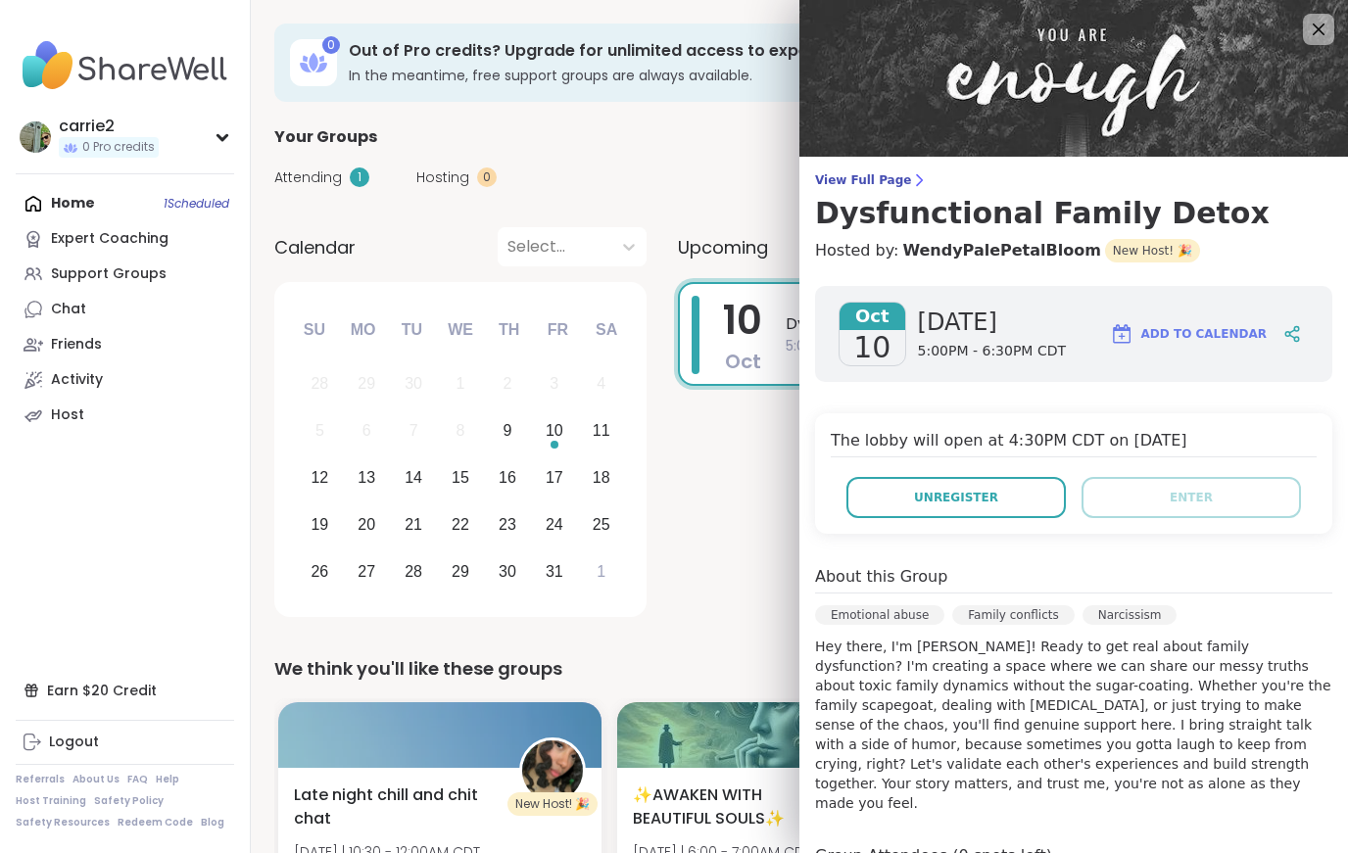
click at [991, 500] on span "Unregister" at bounding box center [956, 498] width 84 height 18
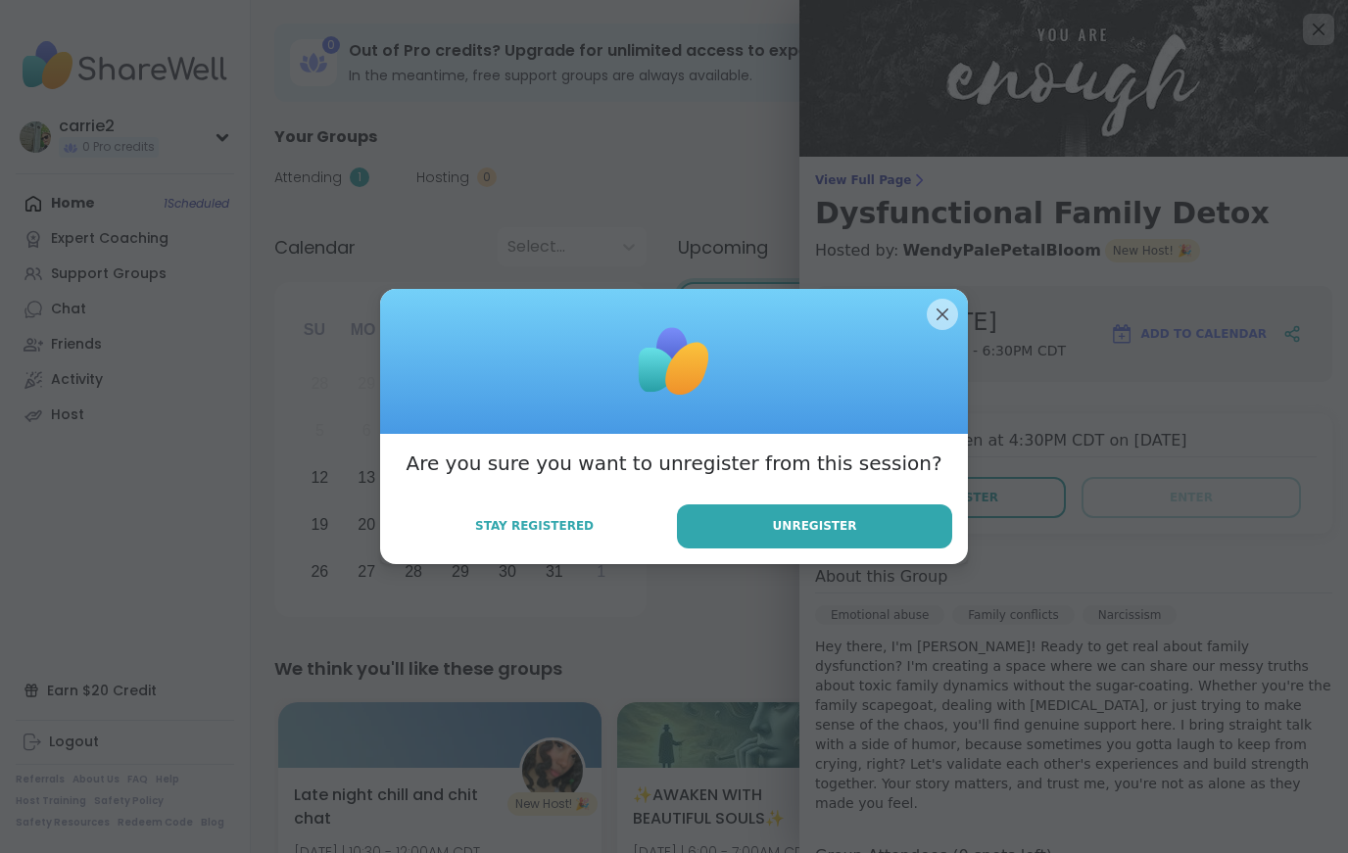
click at [885, 523] on button "Unregister" at bounding box center [814, 526] width 275 height 44
